Goal: Information Seeking & Learning: Learn about a topic

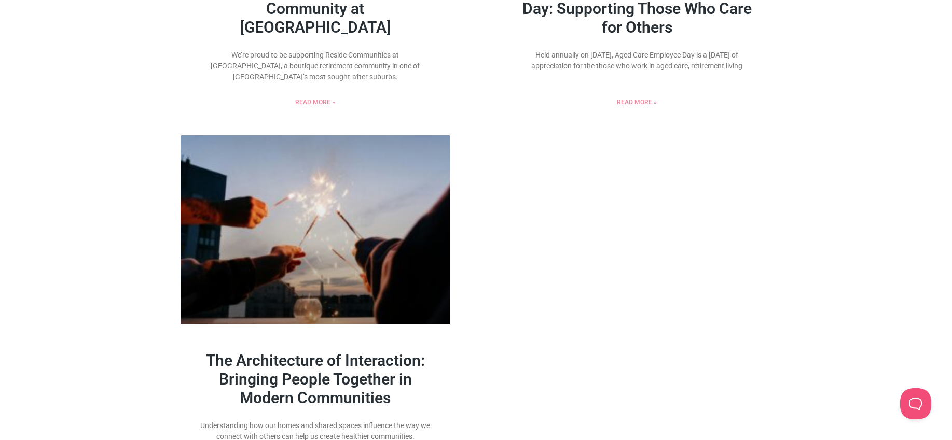
scroll to position [1241, 0]
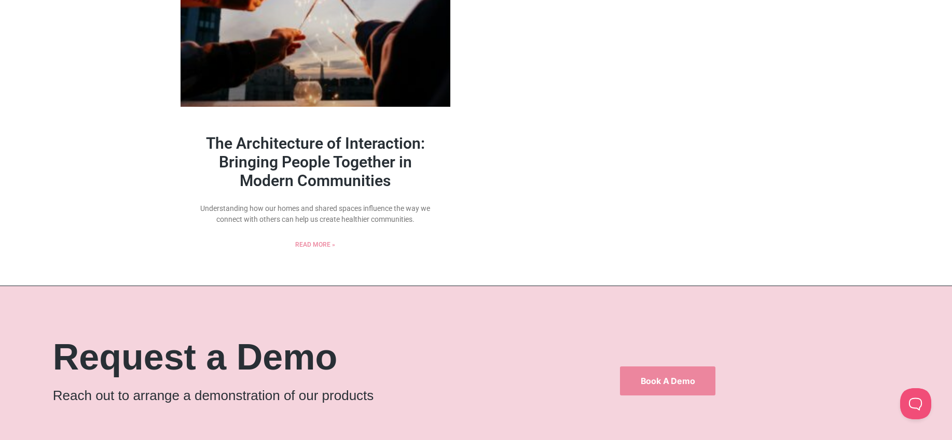
click at [396, 150] on link "The Architecture of Interaction: Bringing People Together in Modern Communities" at bounding box center [315, 162] width 219 height 56
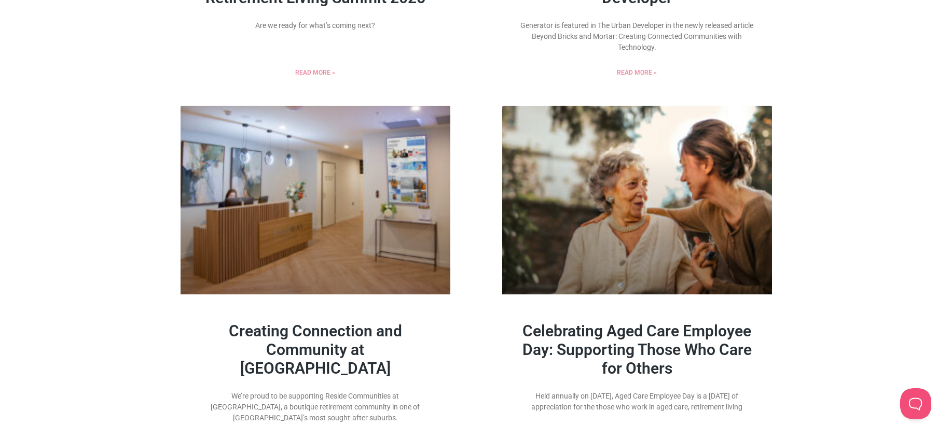
scroll to position [545, 0]
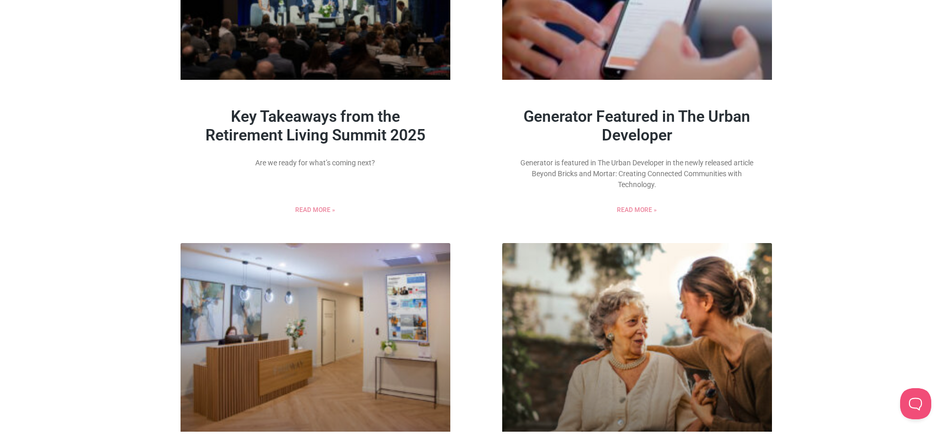
click at [651, 127] on link "Generator Featured in The Urban Developer" at bounding box center [636, 125] width 227 height 37
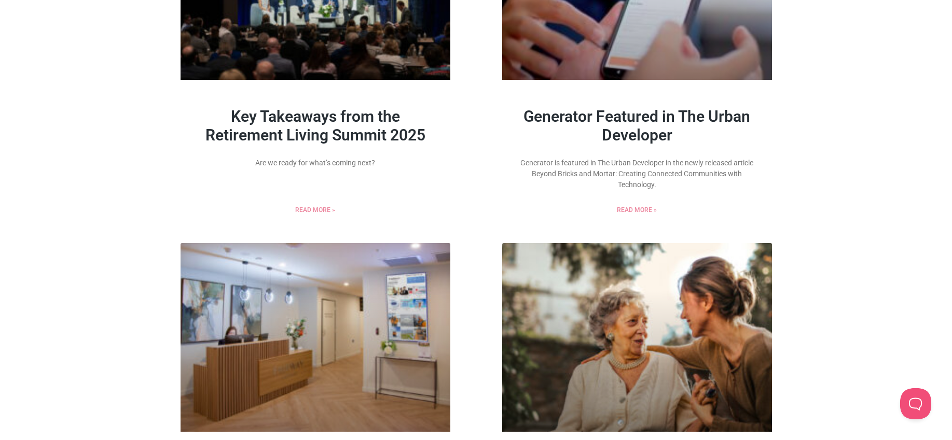
click at [353, 144] on link "Key Takeaways from the Retirement Living Summit 2025" at bounding box center [315, 125] width 220 height 37
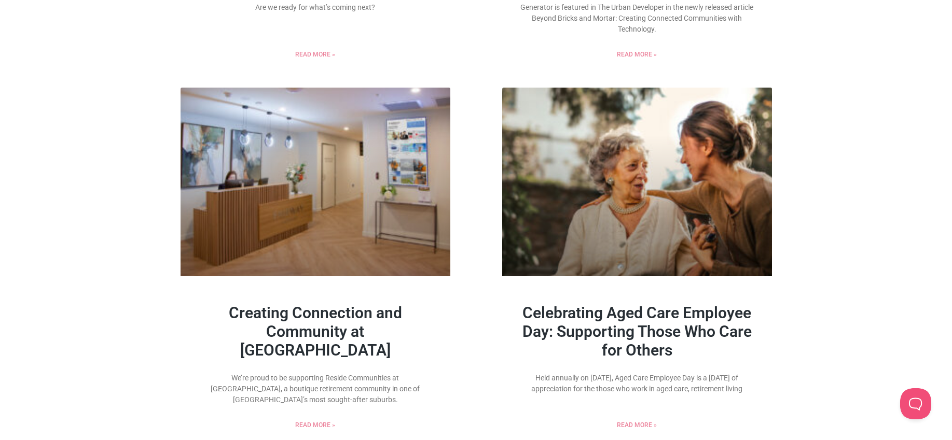
scroll to position [798, 0]
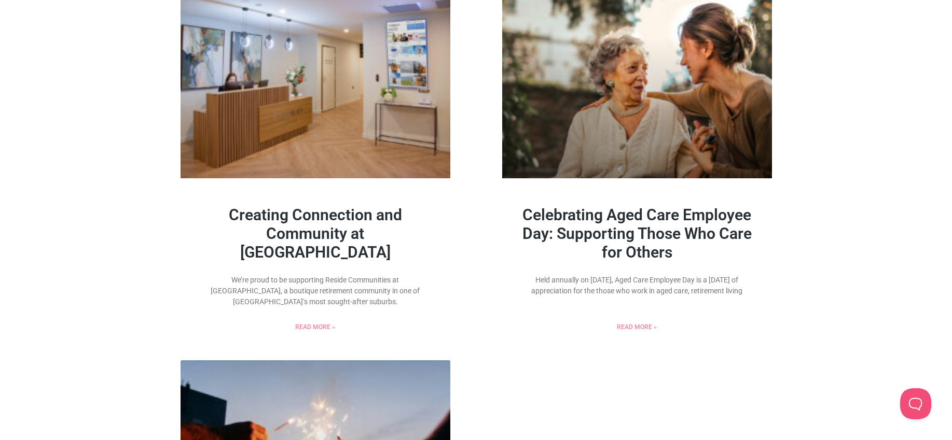
click at [377, 218] on link "Creating Connection and Community at [GEOGRAPHIC_DATA]" at bounding box center [315, 234] width 173 height 56
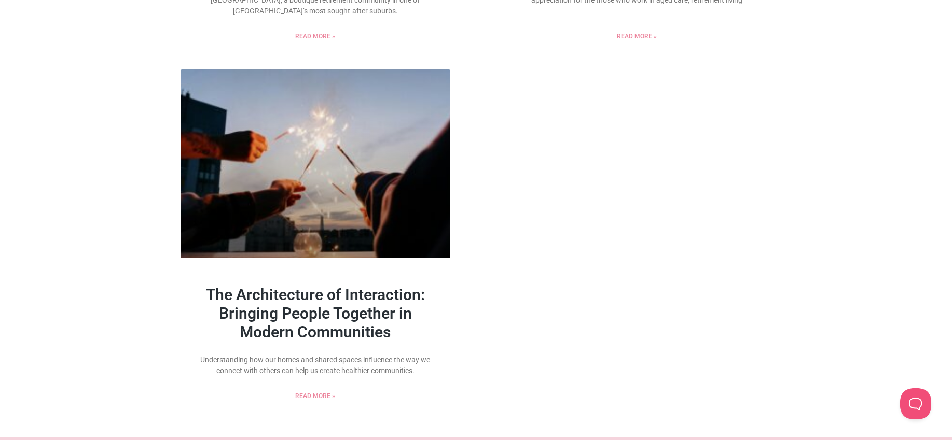
scroll to position [870, 0]
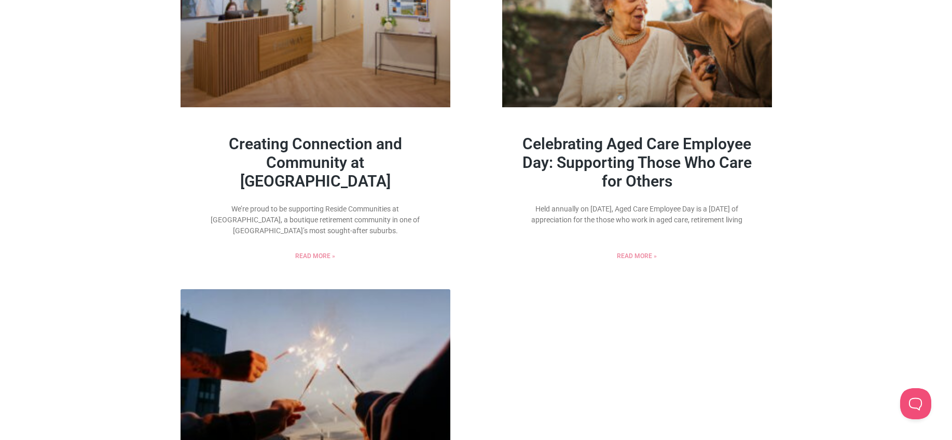
click at [633, 158] on link "Celebrating Aged Care Employee Day: Supporting Those Who Care for Others" at bounding box center [636, 163] width 229 height 56
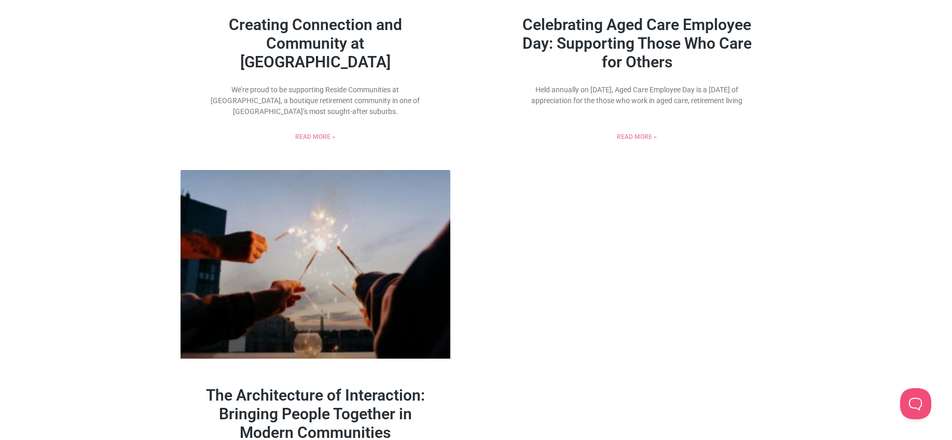
scroll to position [1082, 0]
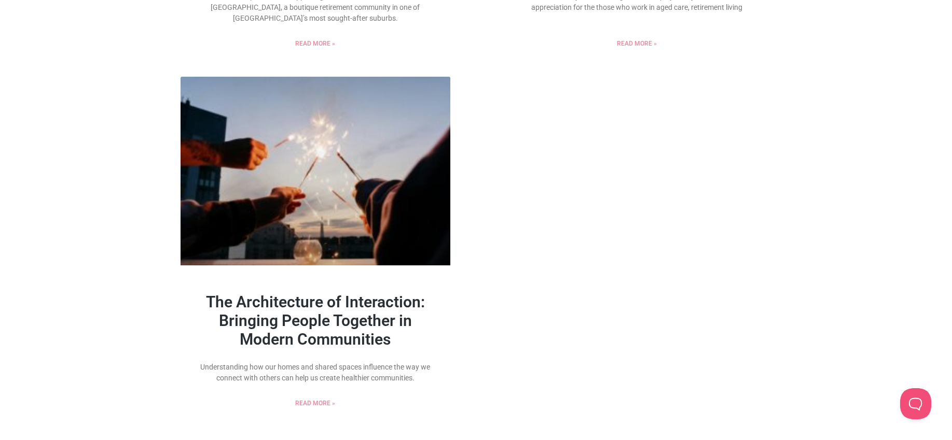
click at [360, 319] on link "The Architecture of Interaction: Bringing People Together in Modern Communities" at bounding box center [315, 321] width 219 height 56
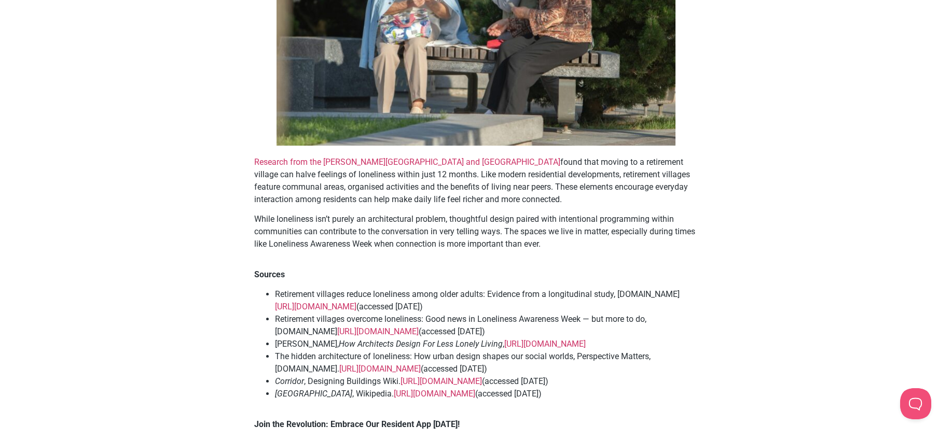
scroll to position [3363, 0]
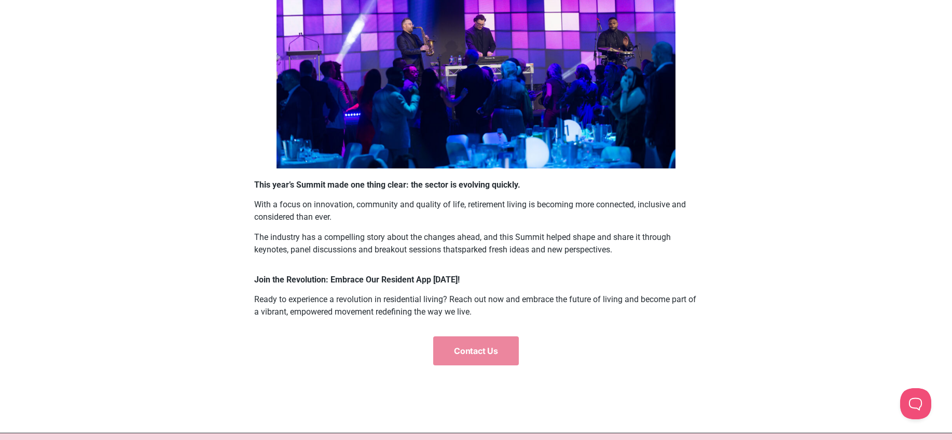
scroll to position [1458, 0]
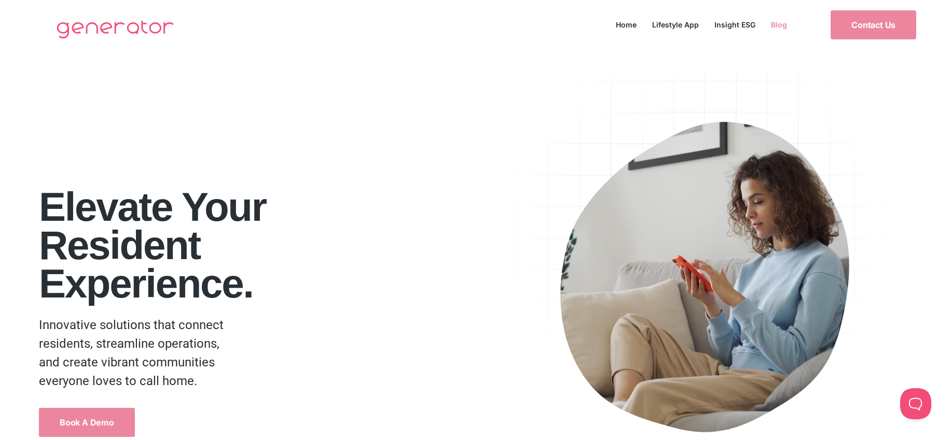
click at [781, 25] on link "Blog" at bounding box center [779, 25] width 32 height 14
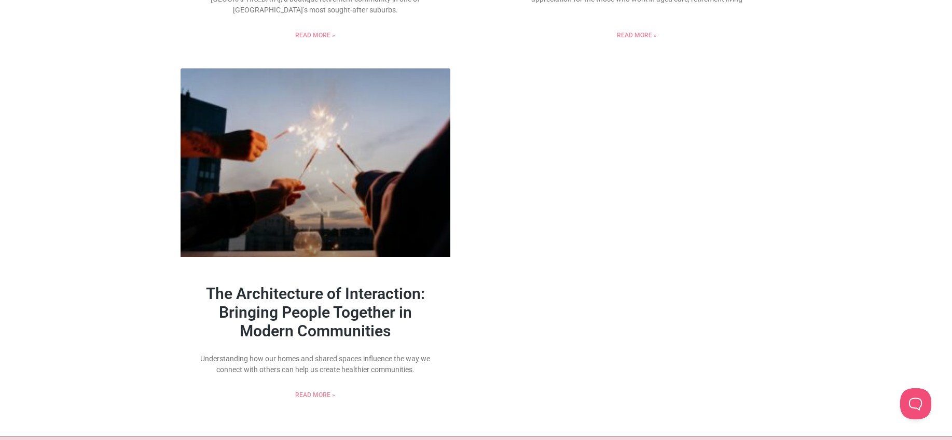
scroll to position [1268, 0]
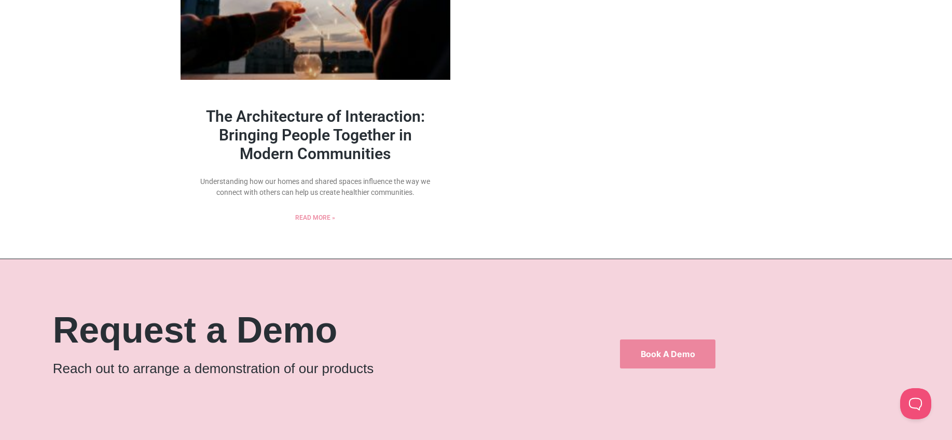
click at [302, 126] on link "The Architecture of Interaction: Bringing People Together in Modern Communities" at bounding box center [315, 135] width 219 height 56
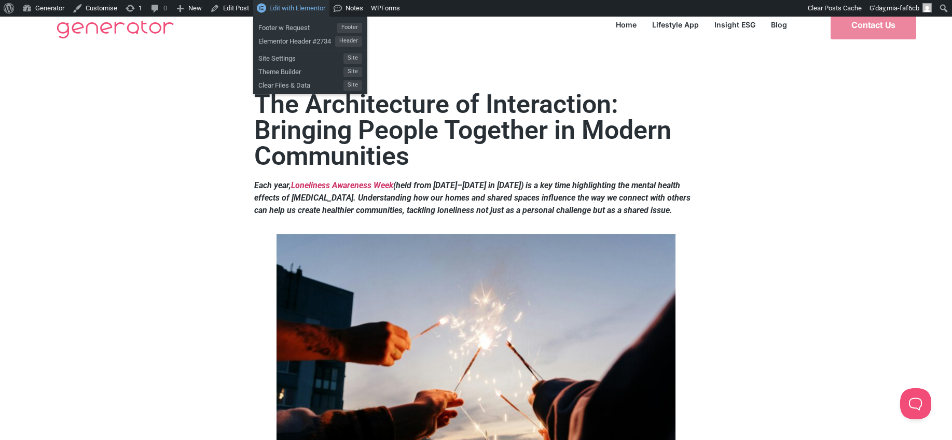
click at [323, 7] on span "Edit with Elementor" at bounding box center [297, 8] width 56 height 8
